Goal: Information Seeking & Learning: Learn about a topic

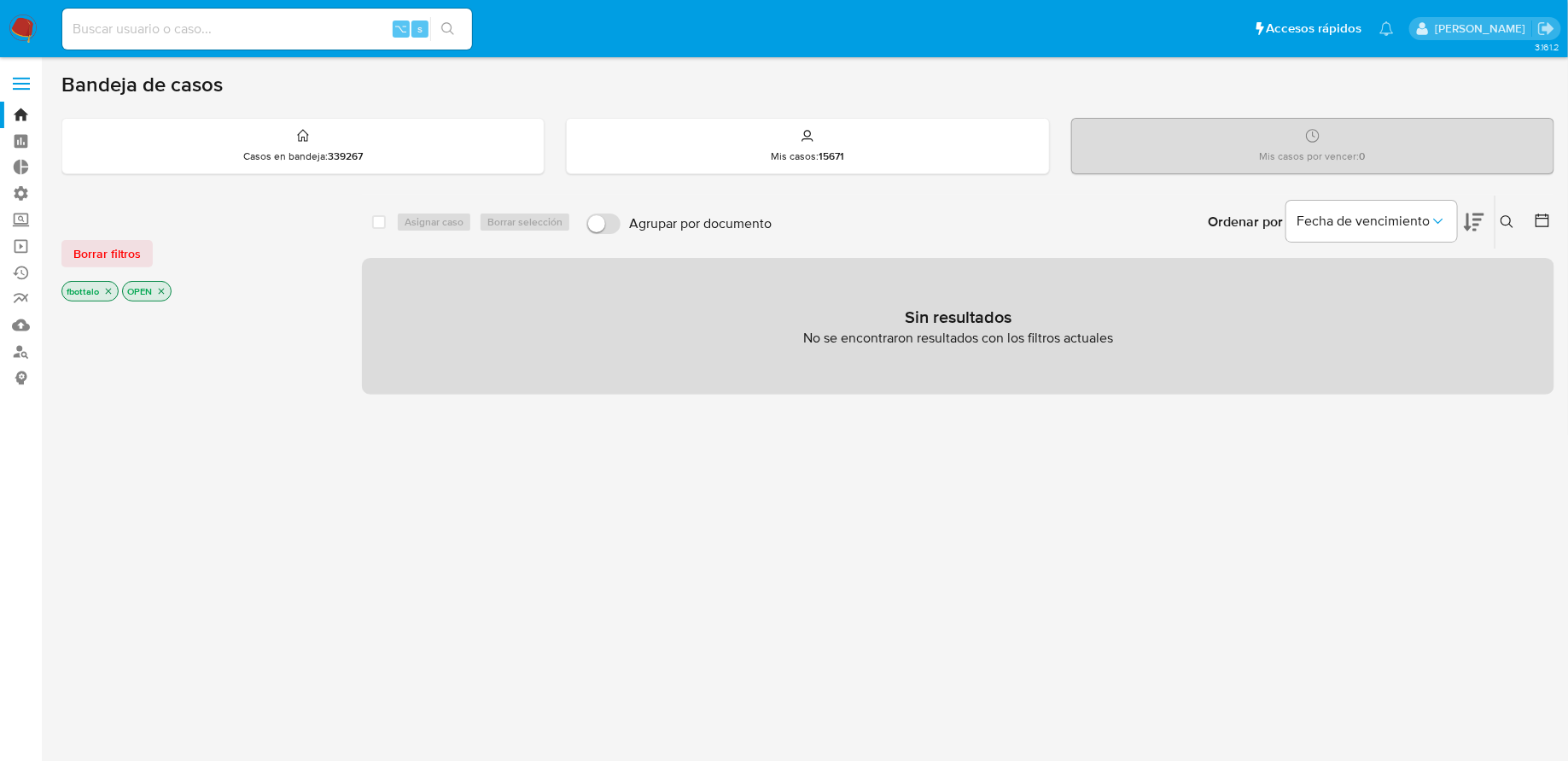
click at [640, 336] on div "Sin resultados No se encontraron resultados con los filtros actuales" at bounding box center [958, 326] width 1192 height 136
click at [23, 247] on link "Operaciones masivas" at bounding box center [102, 247] width 203 height 26
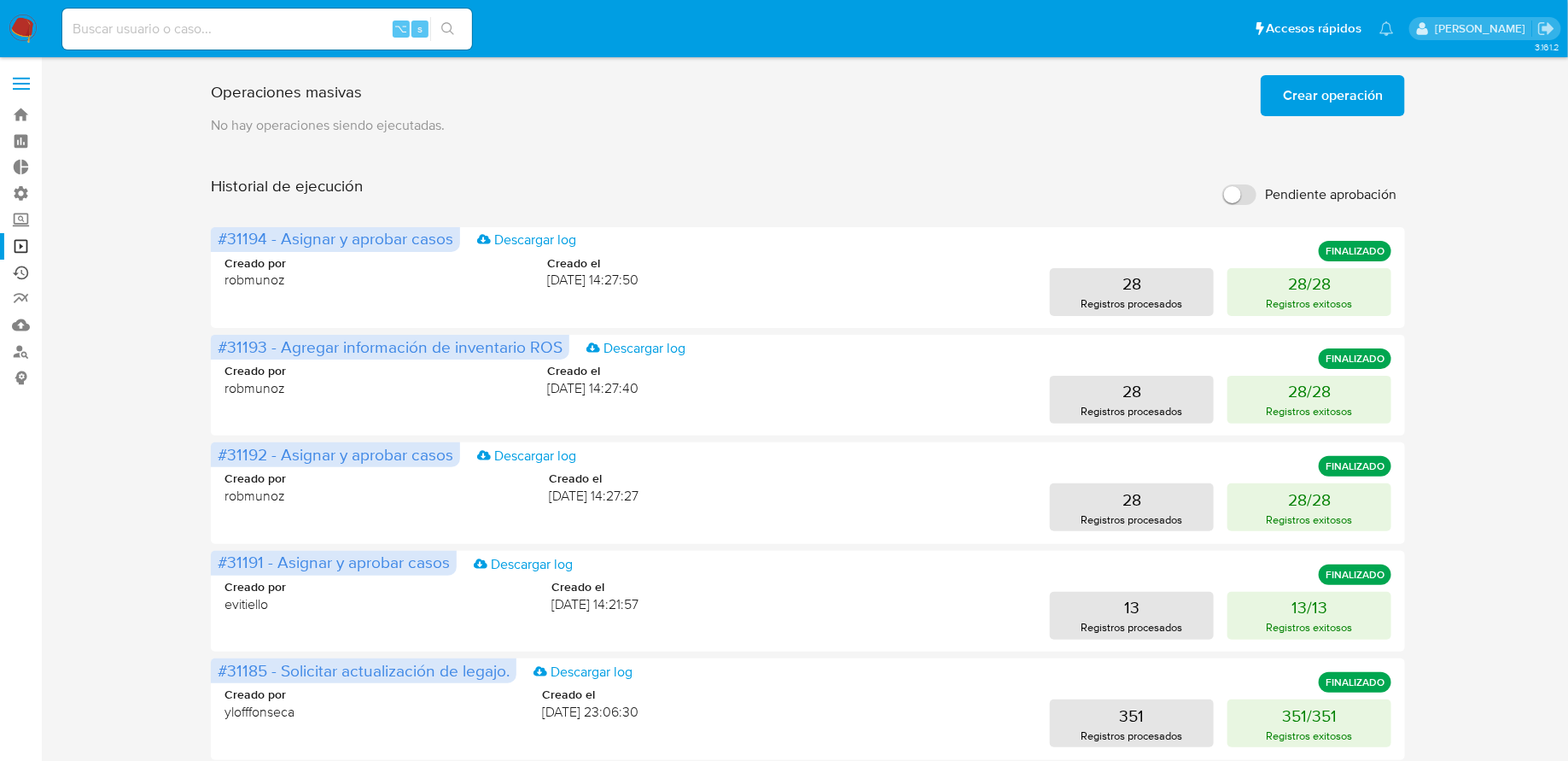
click at [27, 264] on link "Ejecuciones automáticas" at bounding box center [102, 273] width 203 height 26
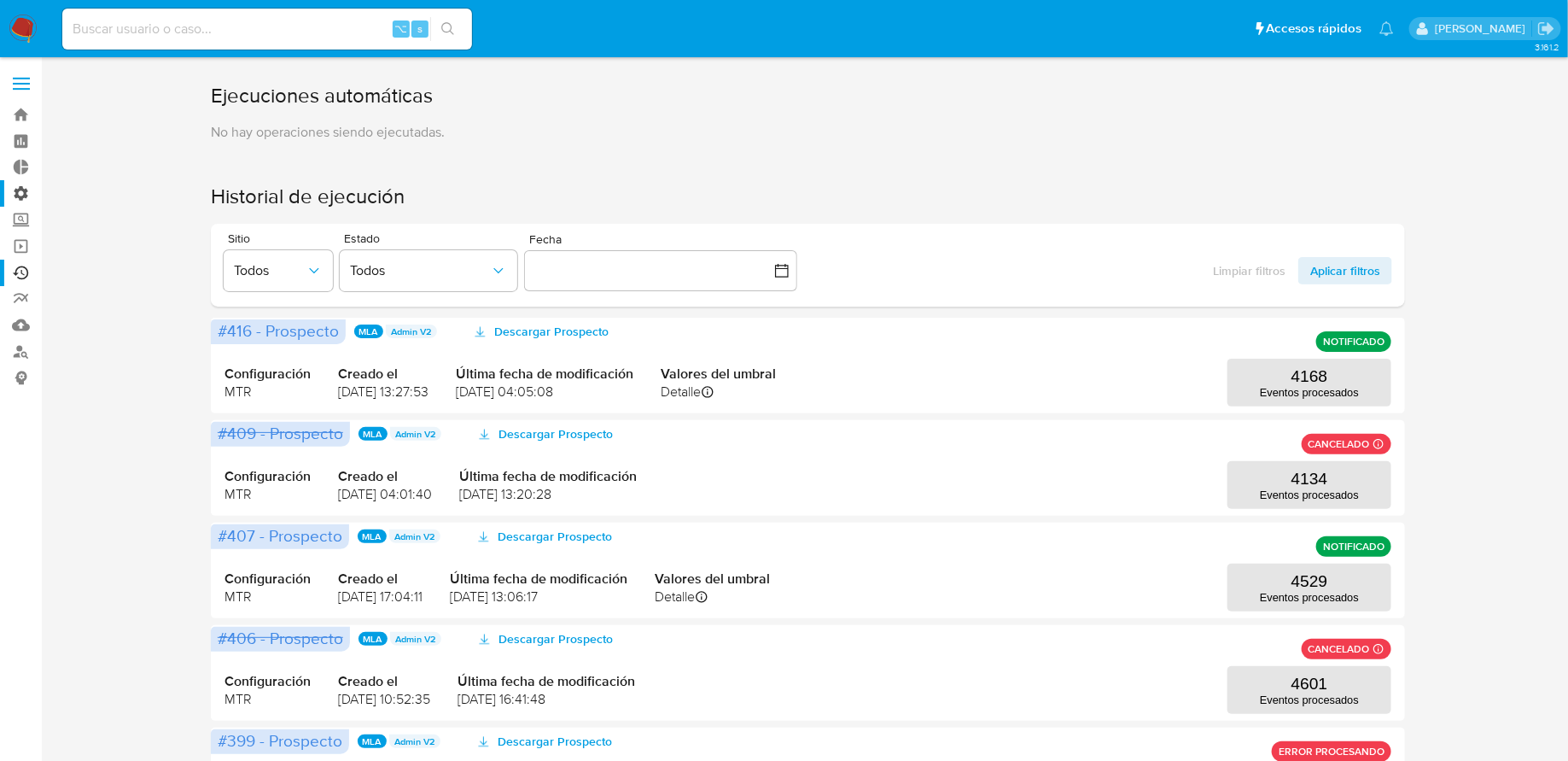
click at [21, 194] on label "Administración" at bounding box center [102, 193] width 203 height 26
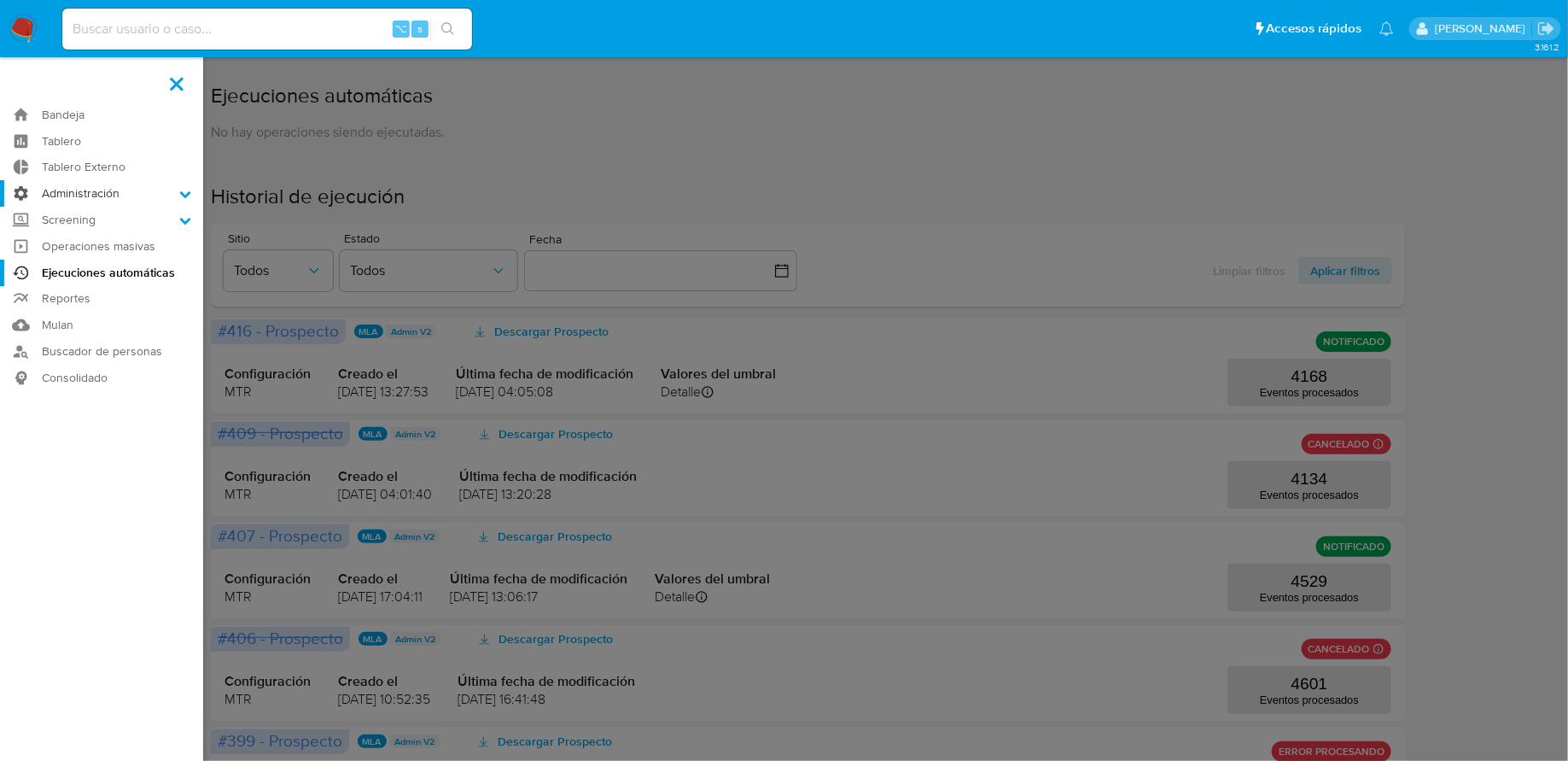
click at [0, 0] on input "Administración" at bounding box center [0, 0] width 0 height 0
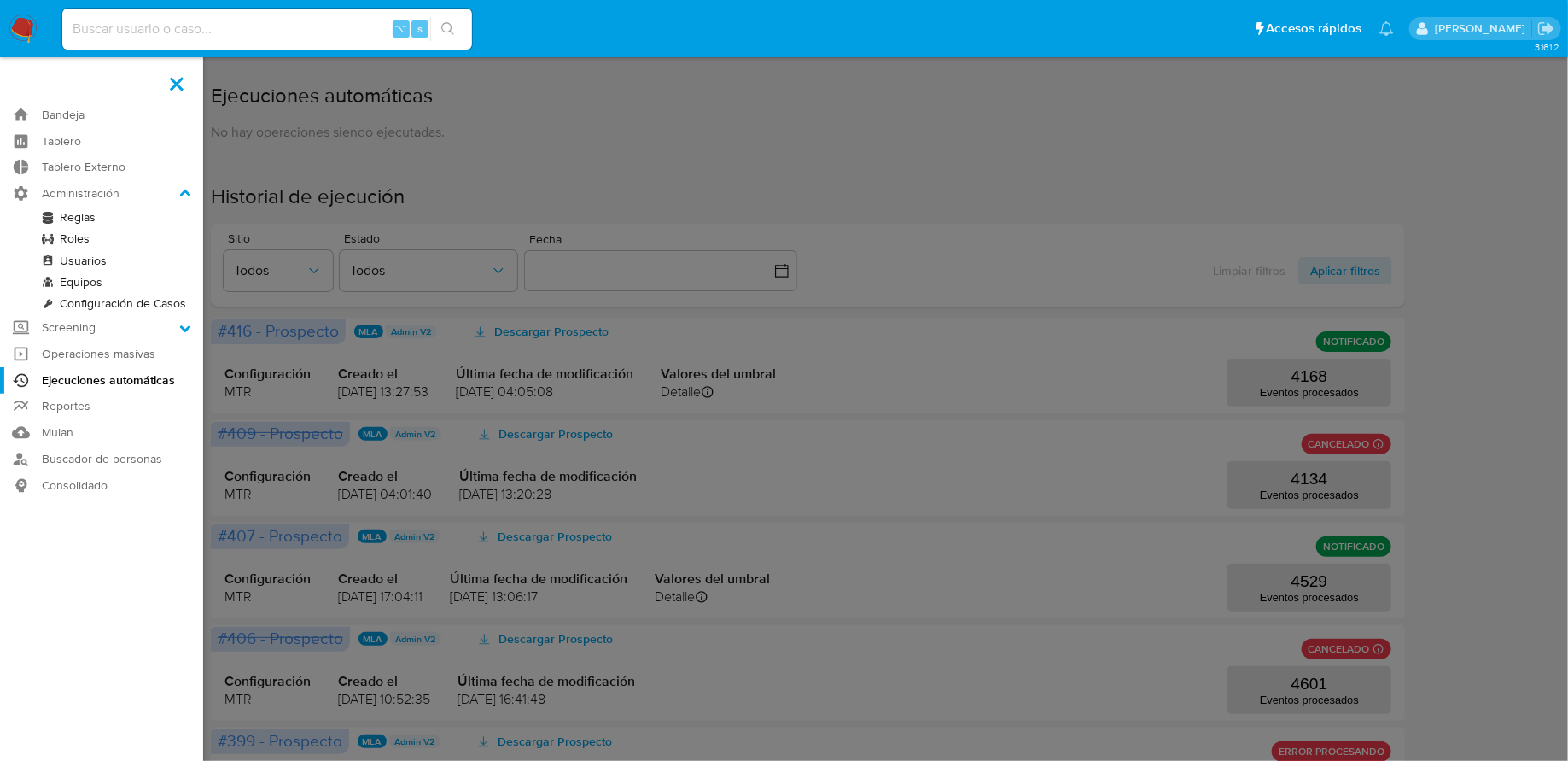
click at [66, 212] on link "Reglas" at bounding box center [102, 217] width 203 height 21
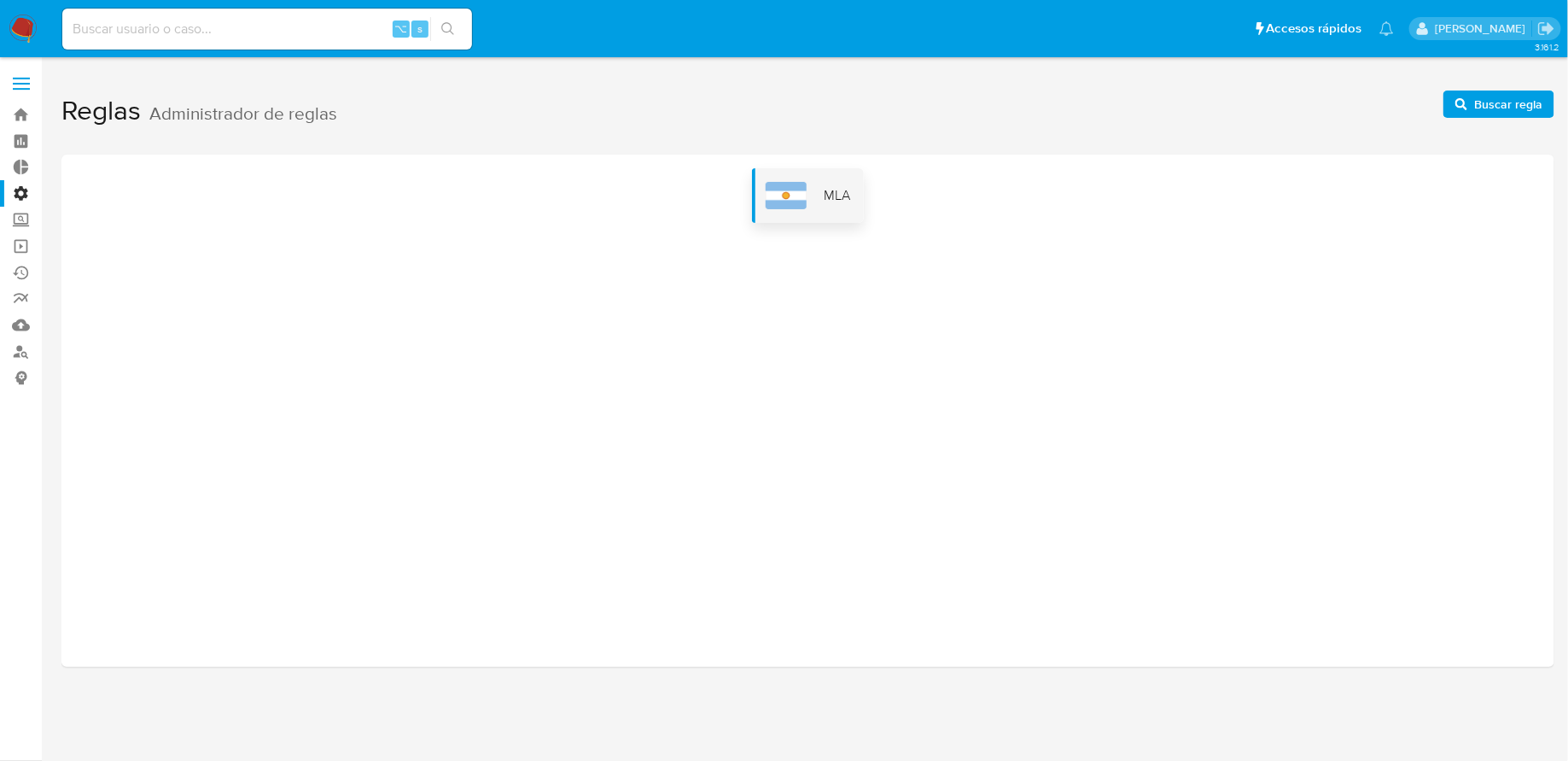
click at [764, 190] on div "MLA" at bounding box center [808, 195] width 112 height 55
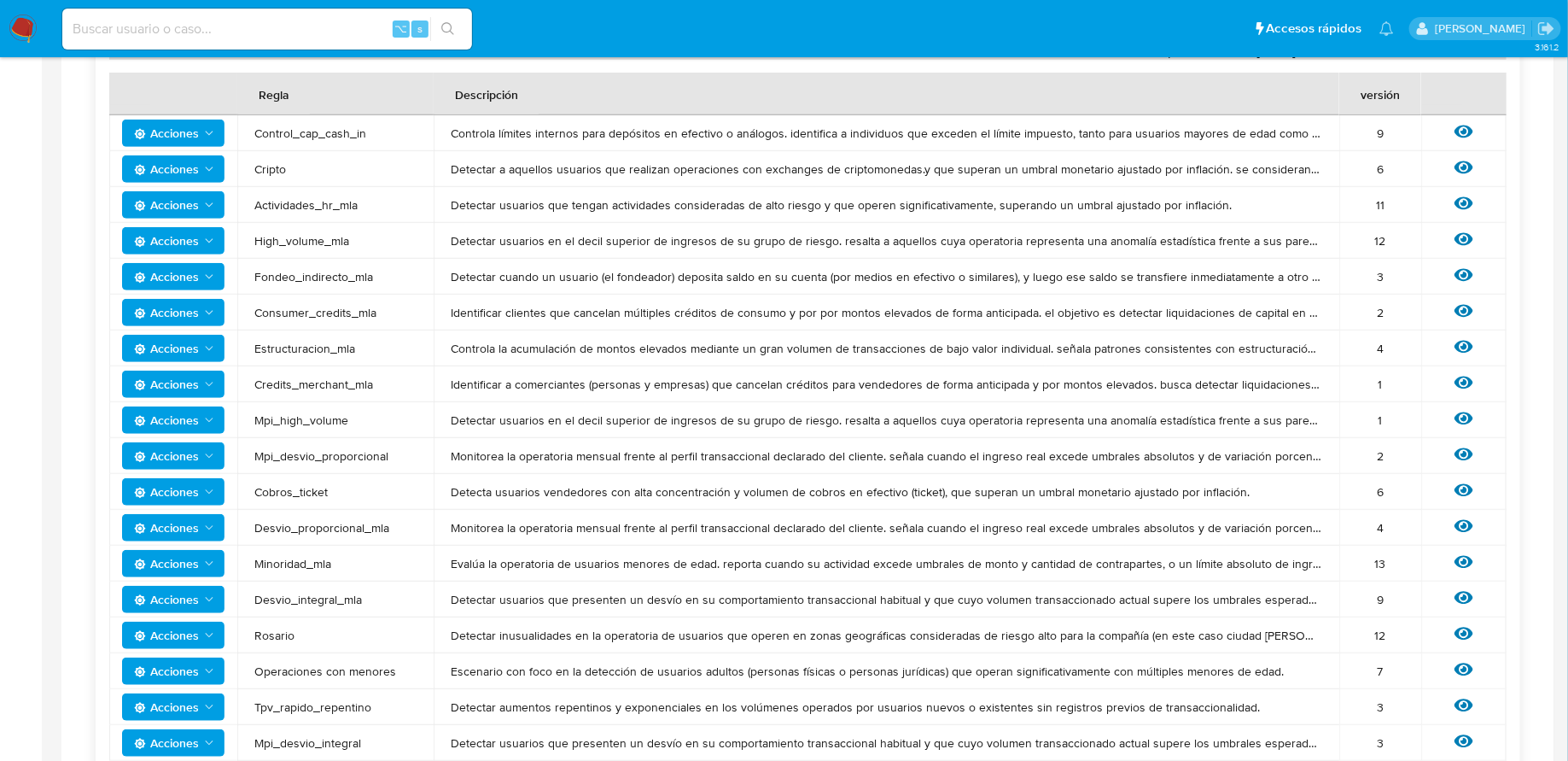
scroll to position [352, 0]
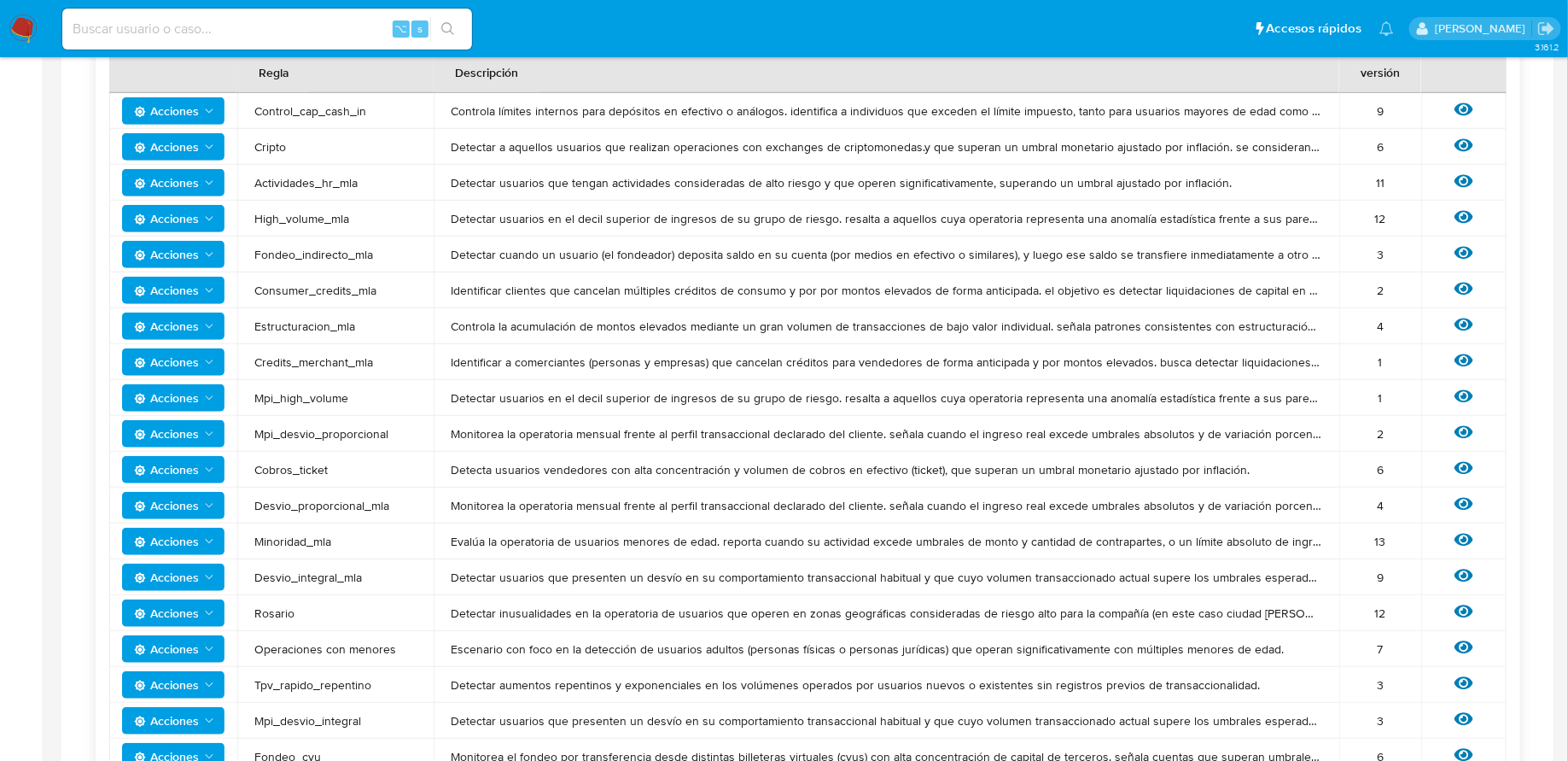
click at [211, 327] on icon "Acciones" at bounding box center [209, 326] width 14 height 14
click at [553, 331] on span "Controla la acumulación de montos elevados mediante un gran volumen de transacc…" at bounding box center [887, 326] width 872 height 15
click at [1467, 327] on icon at bounding box center [1463, 325] width 19 height 13
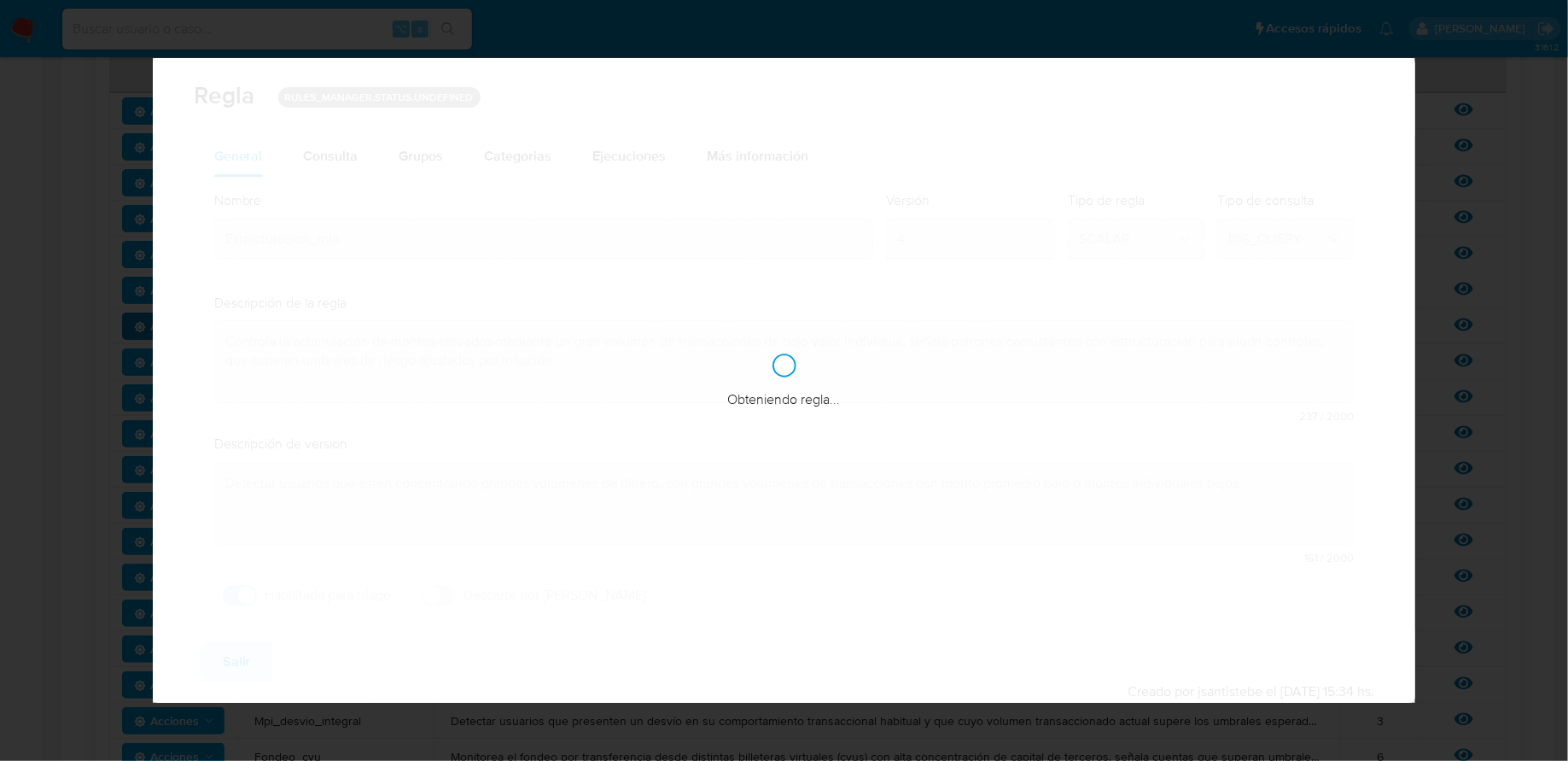
checkbox input "true"
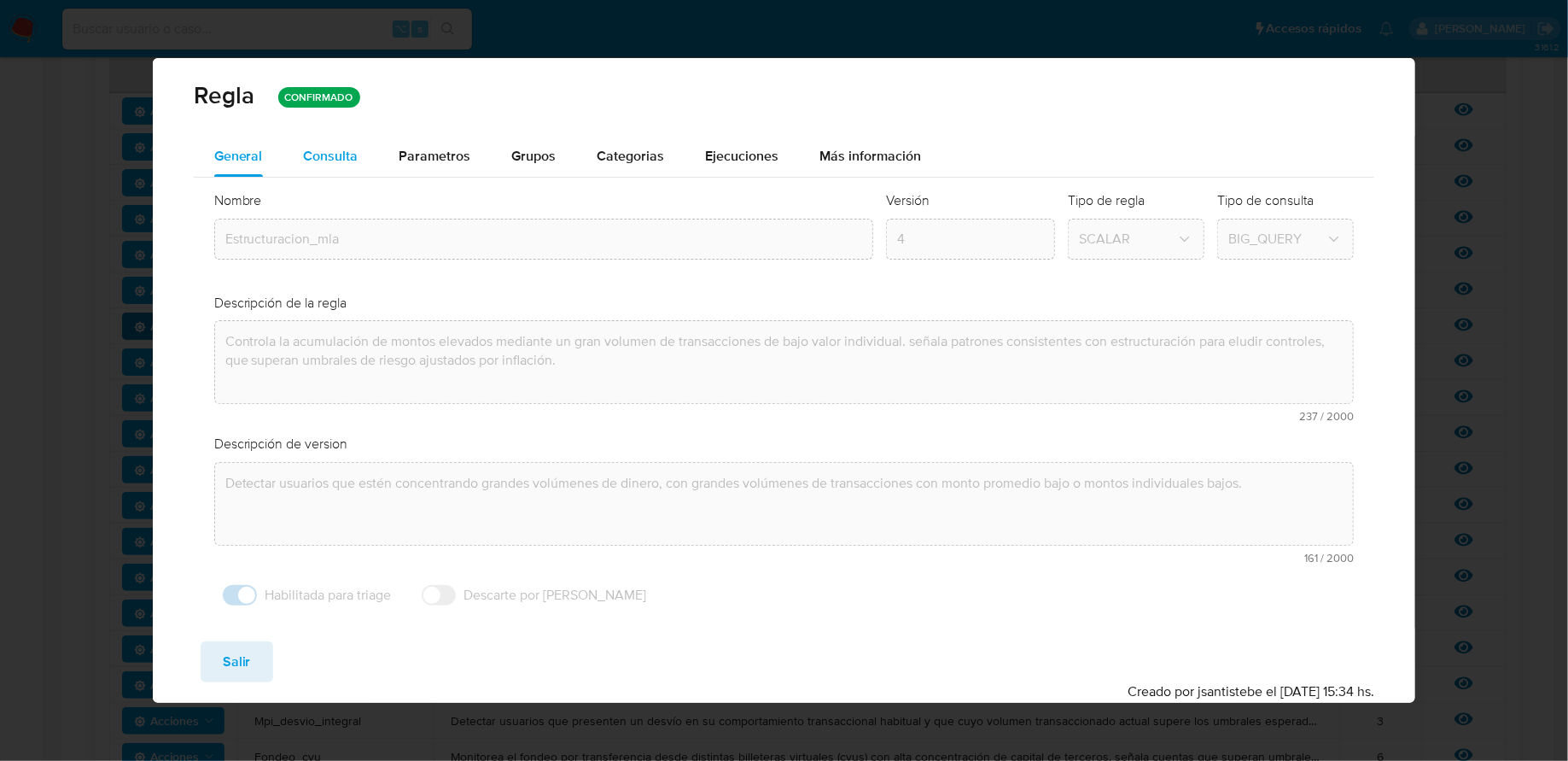
click at [362, 147] on button "Consulta" at bounding box center [331, 156] width 95 height 41
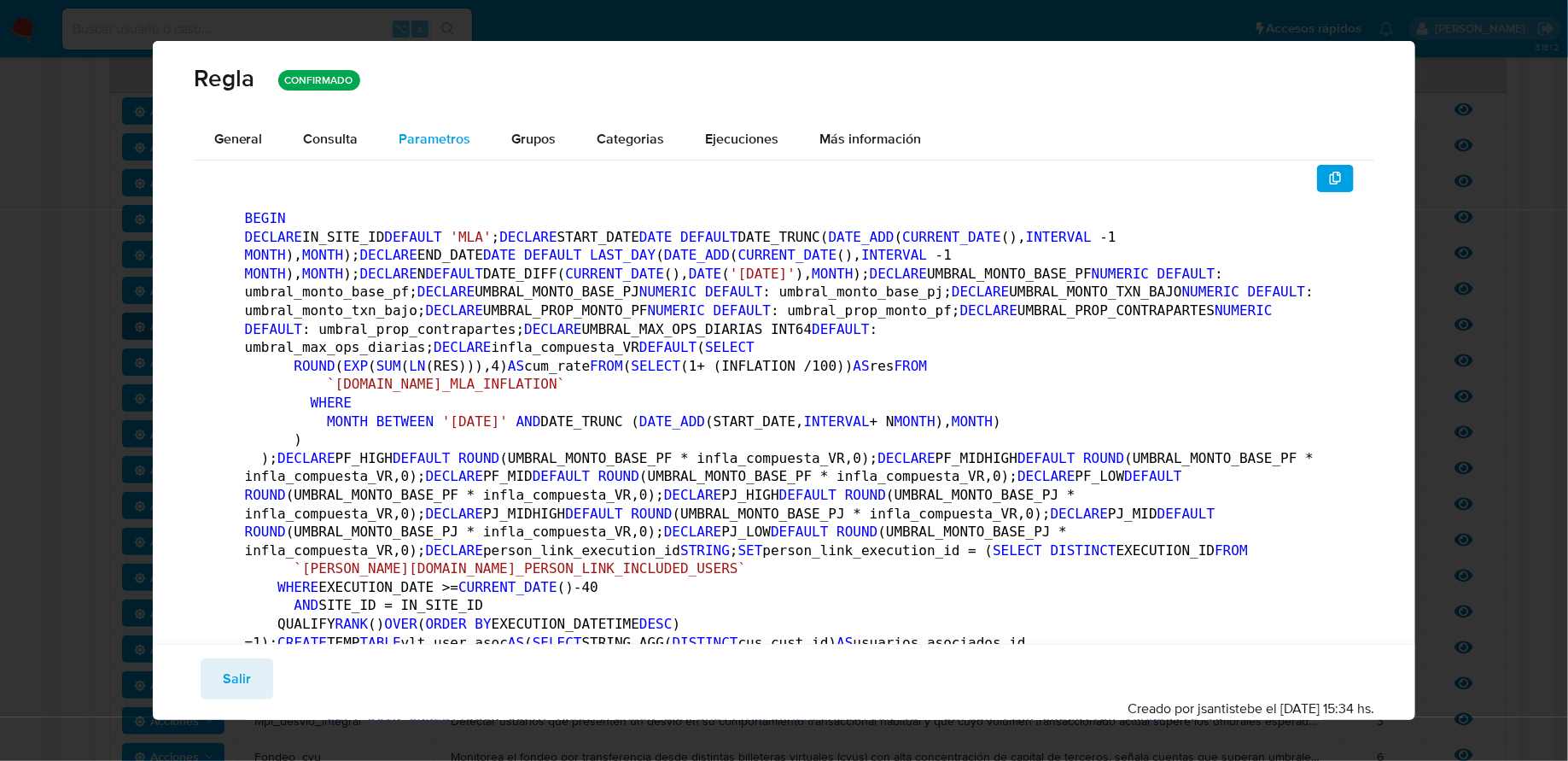
click at [430, 151] on div "Parametros" at bounding box center [435, 139] width 72 height 41
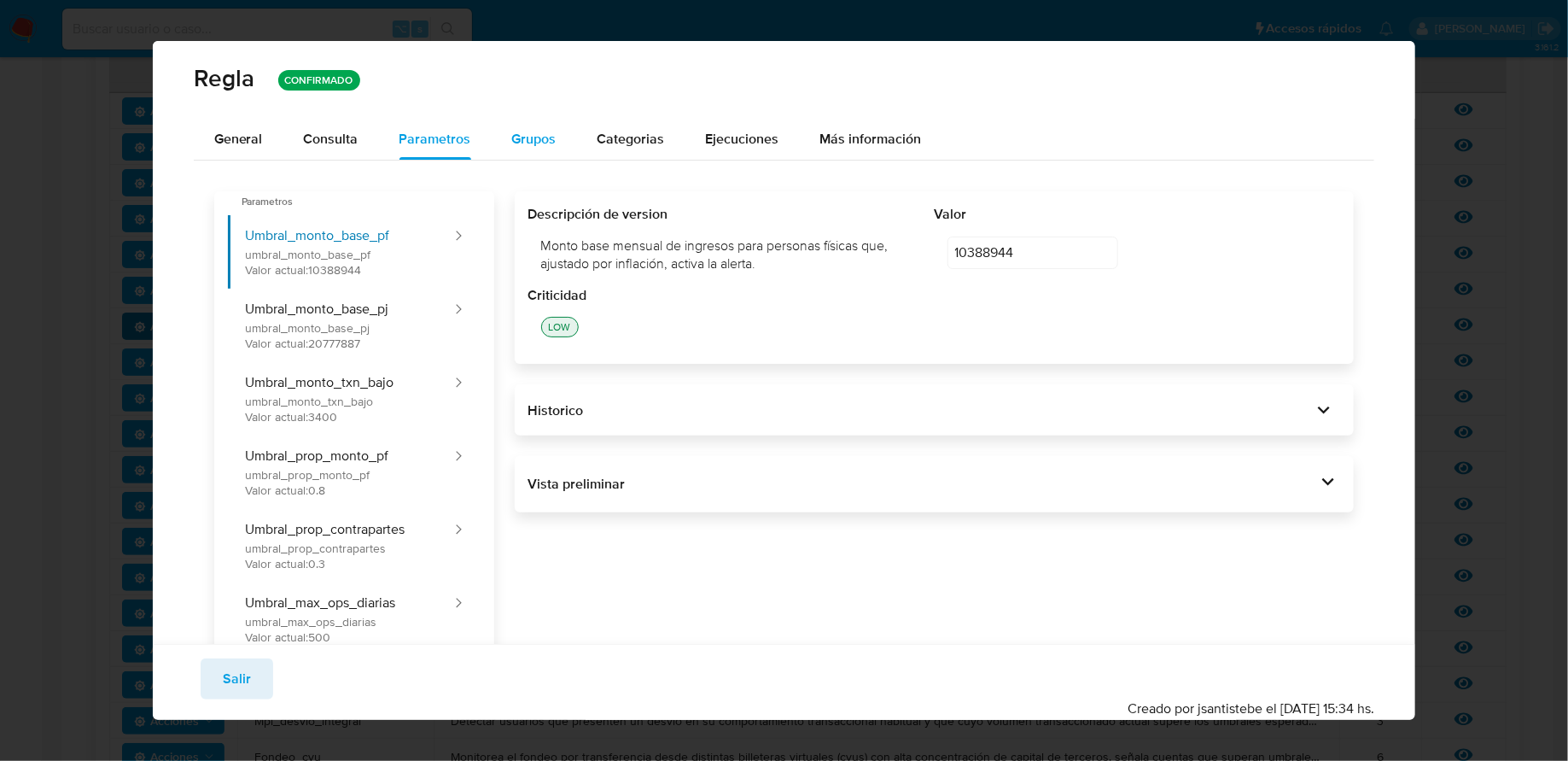
click at [506, 133] on button "Grupos" at bounding box center [534, 139] width 85 height 41
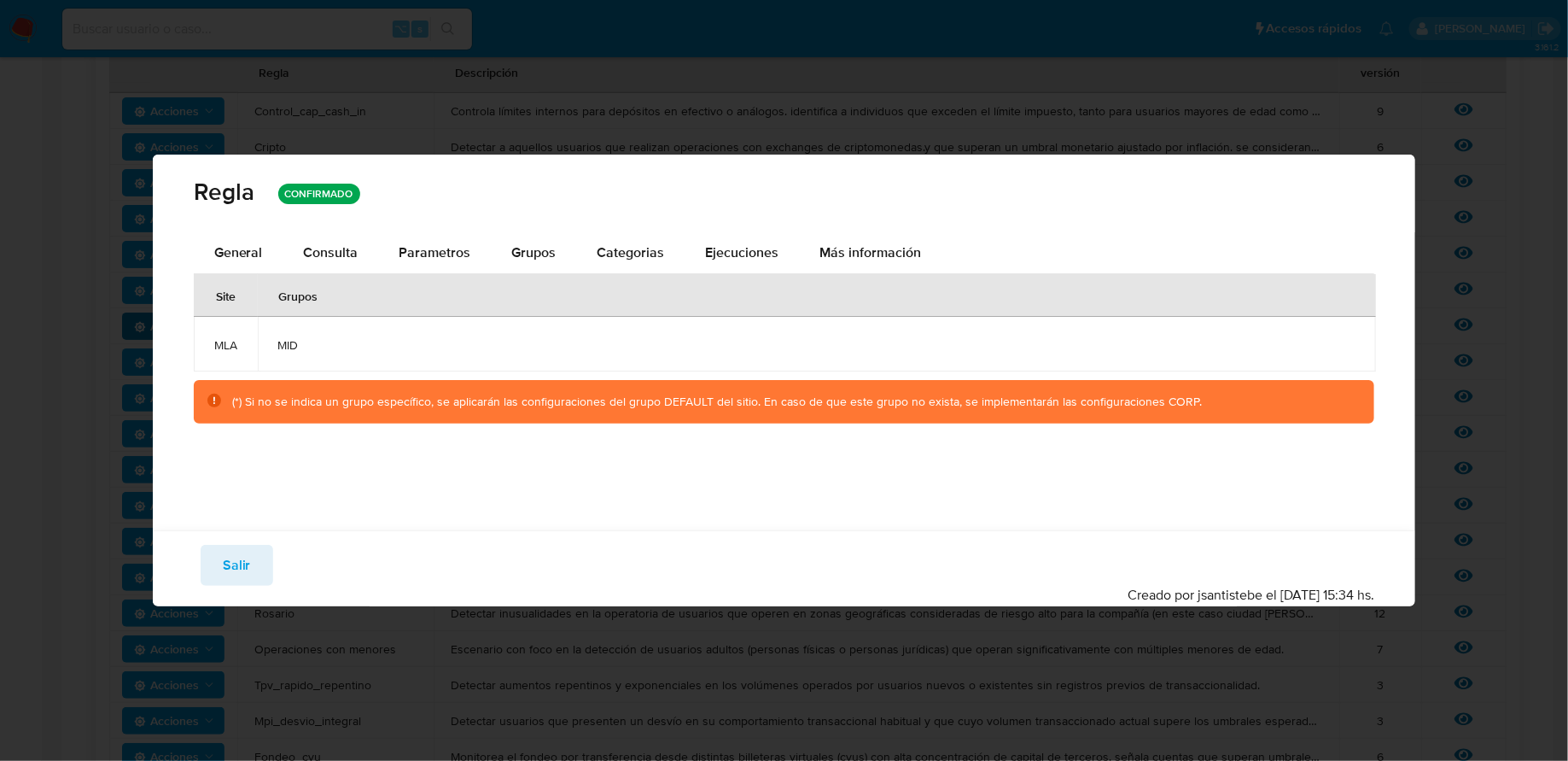
click at [332, 230] on div "Regla CONFIRMADO" at bounding box center [784, 193] width 1263 height 78
click at [332, 237] on div "Consulta" at bounding box center [331, 253] width 55 height 41
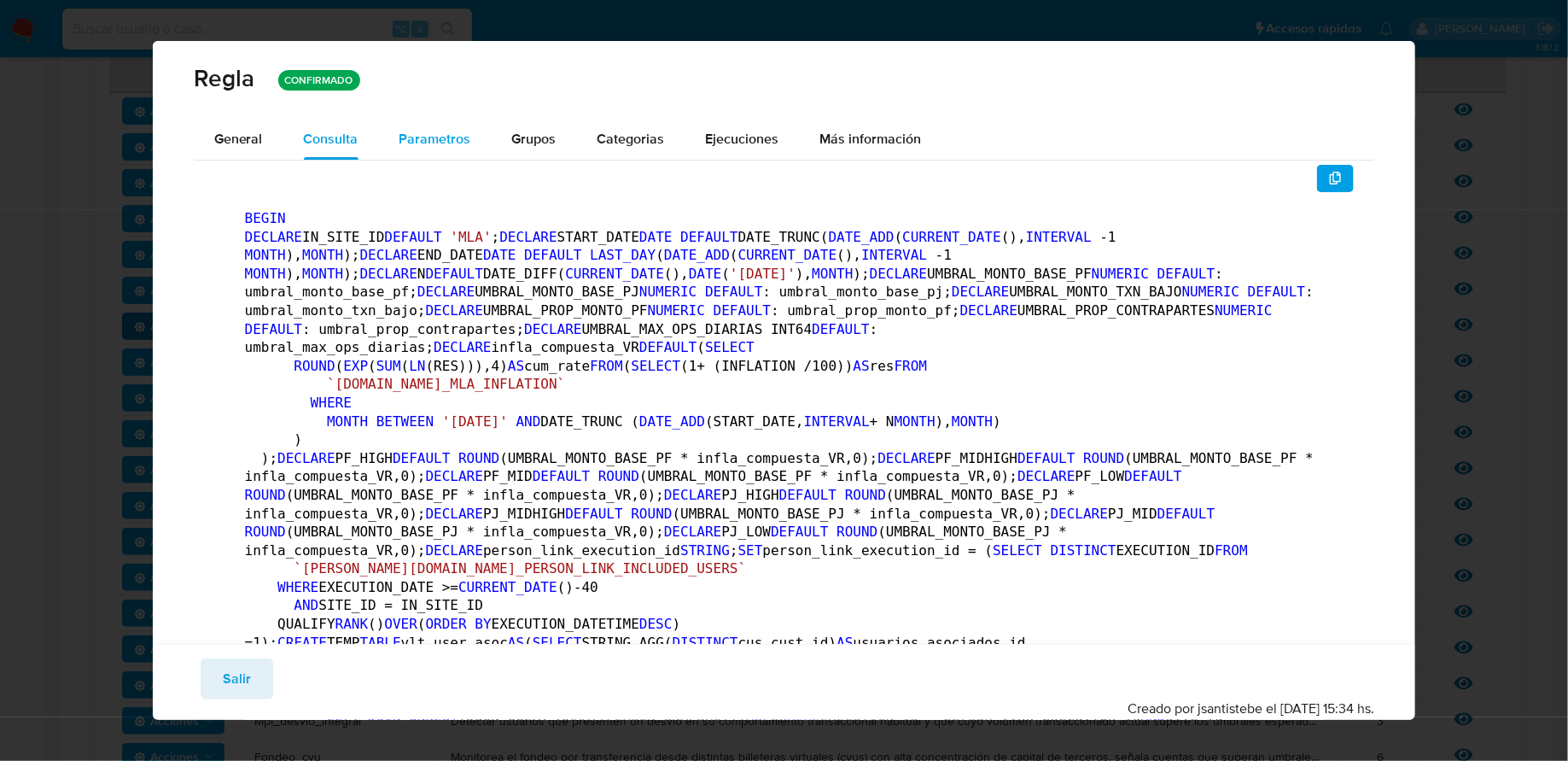
click at [434, 157] on div "Parametros" at bounding box center [435, 139] width 72 height 41
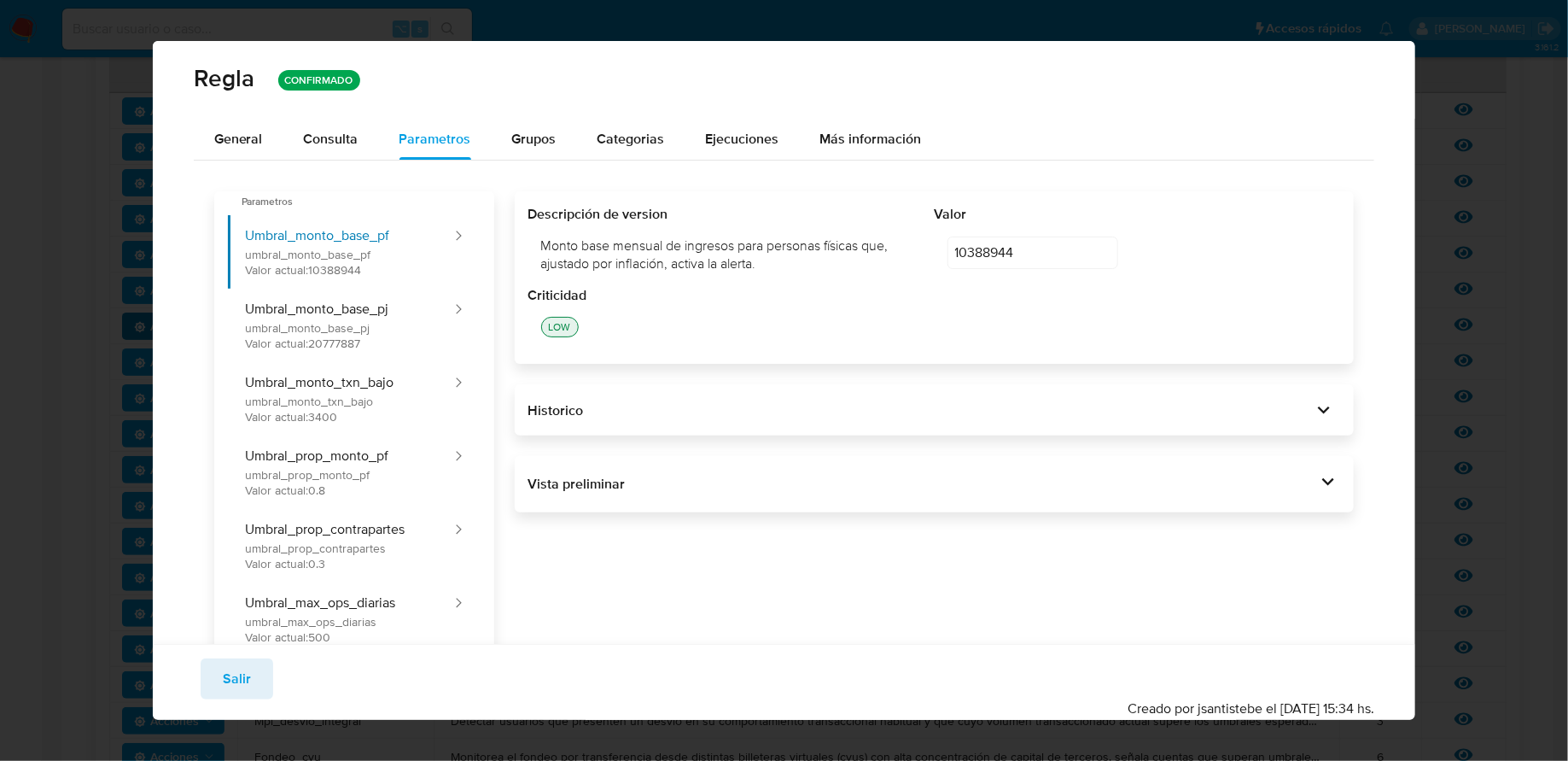
click at [1031, 511] on div "Vista preliminar BEGIN DECLARE IN_SITE_ID DEFAULT 'MLA' ; DECLARE START_DATE DA…" at bounding box center [934, 484] width 840 height 56
click at [1031, 492] on div "Vista preliminar" at bounding box center [922, 484] width 789 height 19
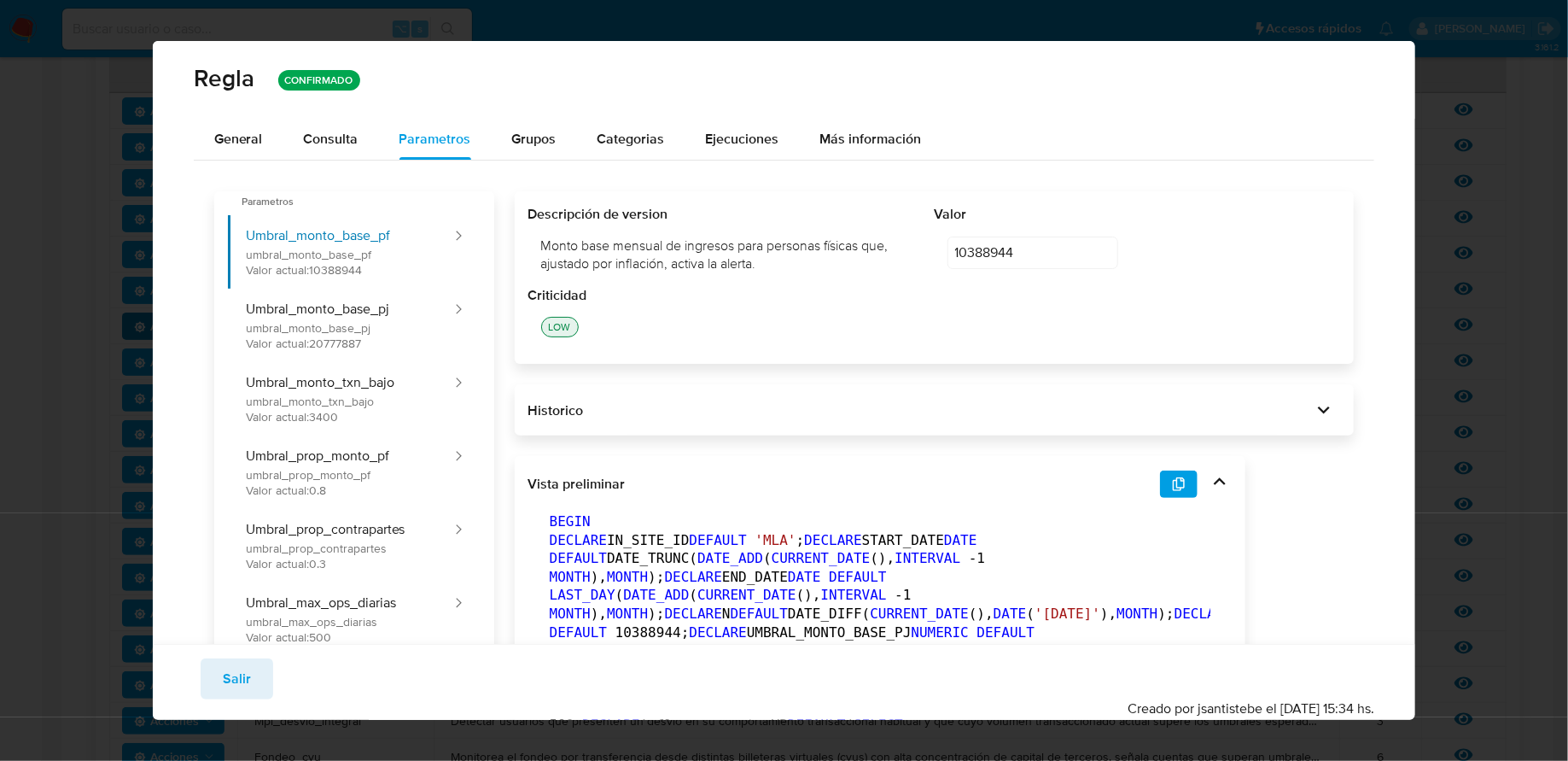
click at [1175, 484] on icon "button" at bounding box center [1178, 484] width 14 height 14
